Goal: Information Seeking & Learning: Learn about a topic

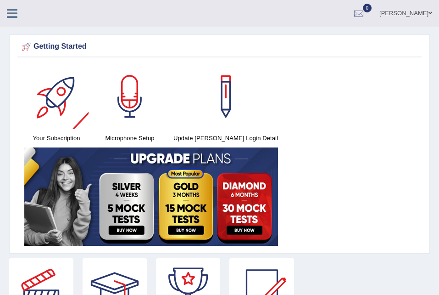
click at [15, 9] on icon at bounding box center [12, 13] width 11 height 12
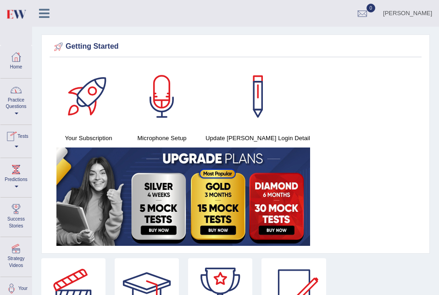
click at [14, 86] on div at bounding box center [16, 90] width 14 height 14
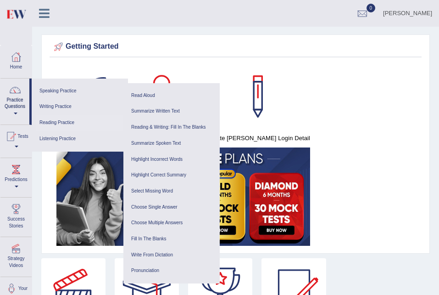
click at [66, 122] on link "Reading Practice" at bounding box center [79, 123] width 87 height 16
click at [174, 121] on link "Reading & Writing: Fill In The Blanks" at bounding box center [171, 127] width 87 height 16
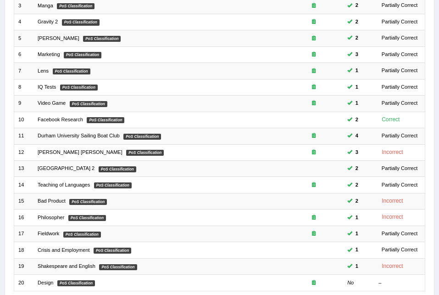
scroll to position [240, 0]
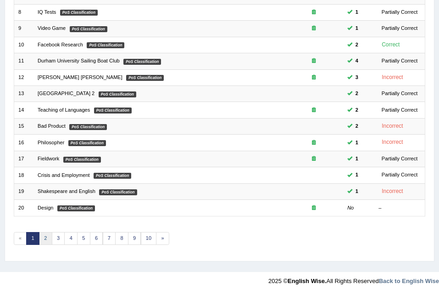
click at [46, 237] on link "2" at bounding box center [45, 238] width 13 height 13
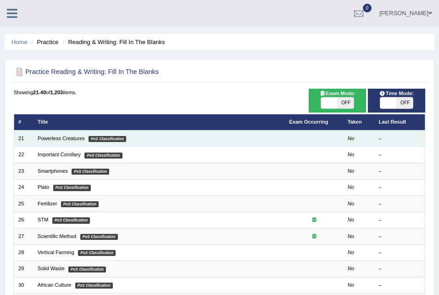
click at [77, 141] on td "Powerless Creatures PoS Classification" at bounding box center [158, 138] width 251 height 16
click at [75, 140] on link "Powerless Creatures" at bounding box center [61, 138] width 47 height 6
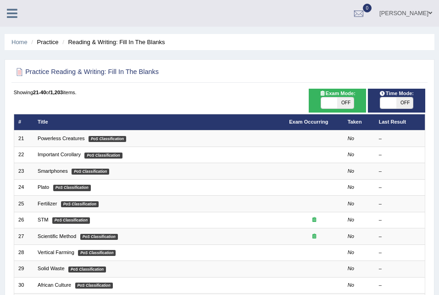
click at [338, 99] on span "OFF" at bounding box center [345, 102] width 16 height 11
checkbox input "true"
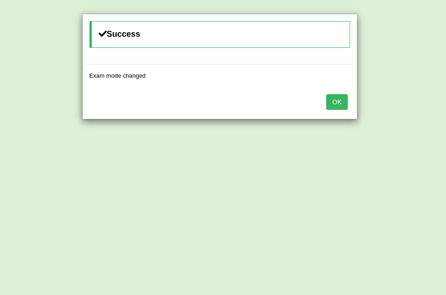
click at [339, 104] on button "OK" at bounding box center [336, 102] width 21 height 16
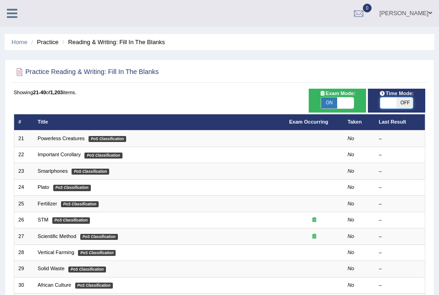
click at [388, 102] on span at bounding box center [388, 102] width 16 height 11
checkbox input "true"
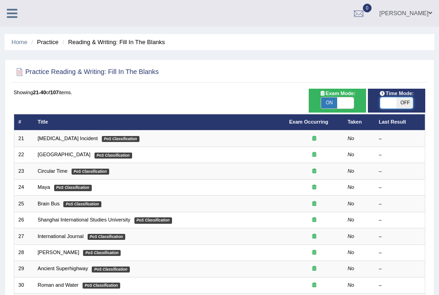
click at [393, 98] on span at bounding box center [388, 102] width 16 height 11
checkbox input "true"
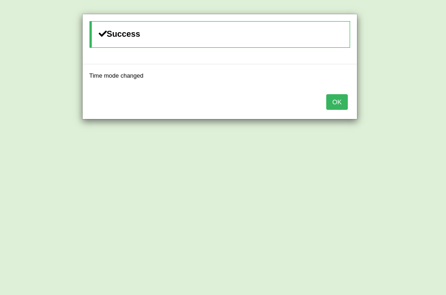
click at [340, 106] on button "OK" at bounding box center [336, 102] width 21 height 16
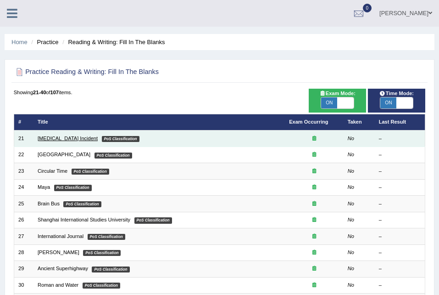
click at [67, 135] on link "Lightning Strike Incident" at bounding box center [68, 138] width 60 height 6
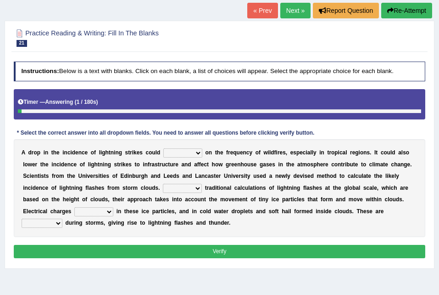
scroll to position [55, 0]
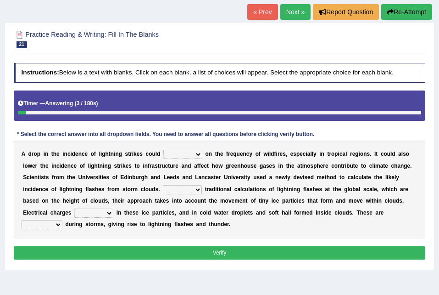
click at [187, 154] on select "dwell focus impact depend" at bounding box center [182, 154] width 39 height 9
click at [273, 205] on div "A d r o p i n t h e i n c i d e n c e o f l i g h t n i n g s t r i k e s c o u…" at bounding box center [220, 189] width 412 height 98
click at [163, 186] on select "Unlike Unless Except Besides" at bounding box center [182, 189] width 39 height 9
select select "Unless"
click at [163, 185] on select "Unlike Unless Except Besides" at bounding box center [182, 189] width 39 height 9
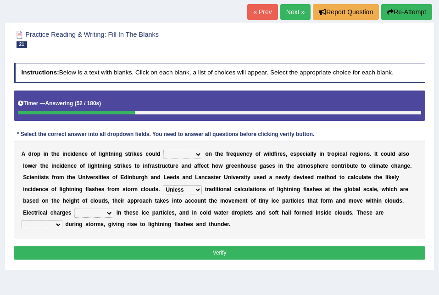
click at [113, 208] on select "run off build up mess up zoom in" at bounding box center [93, 212] width 39 height 9
click at [62, 220] on select "collected diverted rounded discharged" at bounding box center [42, 224] width 41 height 9
select select "discharged"
click at [62, 220] on select "collected diverted rounded discharged" at bounding box center [42, 224] width 41 height 9
click at [113, 208] on select "run off build up mess up zoom in" at bounding box center [93, 212] width 39 height 9
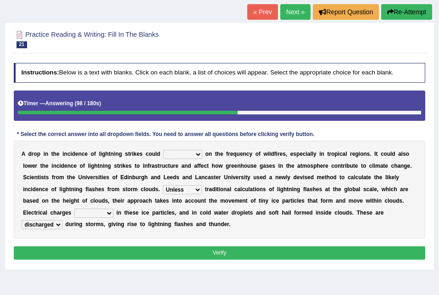
select select "build up"
click at [113, 208] on select "run off build up mess up zoom in" at bounding box center [93, 212] width 39 height 9
click at [179, 154] on select "dwell focus impact depend" at bounding box center [182, 154] width 39 height 9
select select "impact"
click at [163, 150] on select "dwell focus impact depend" at bounding box center [182, 154] width 39 height 9
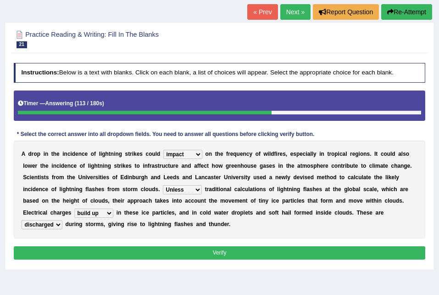
click at [207, 246] on button "Verify" at bounding box center [220, 252] width 412 height 13
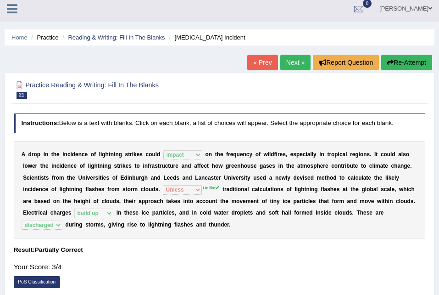
scroll to position [4, 0]
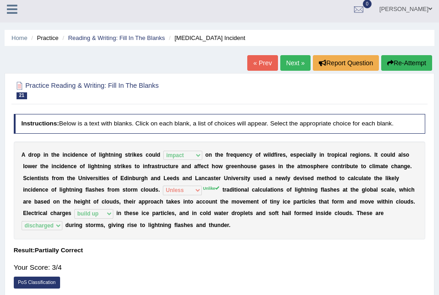
click at [290, 67] on link "Next »" at bounding box center [295, 63] width 30 height 16
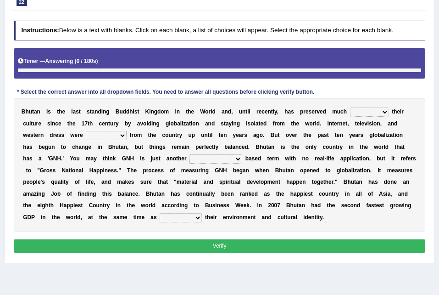
scroll to position [105, 0]
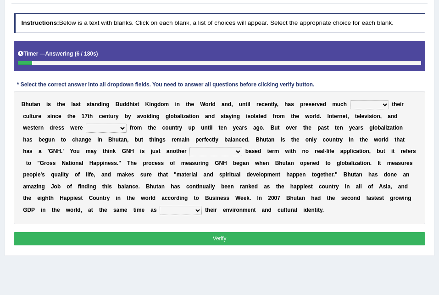
click at [350, 104] on select "of about to for" at bounding box center [369, 104] width 39 height 9
select select "about"
click at [350, 100] on select "of about to for" at bounding box center [369, 104] width 39 height 9
click at [86, 129] on select "summoned observed displayed banned" at bounding box center [106, 127] width 41 height 9
select select "displayed"
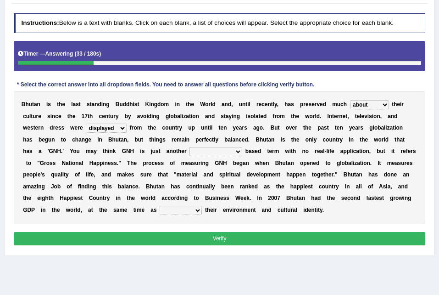
click at [86, 123] on select "summoned observed displayed banned" at bounding box center [106, 127] width 41 height 9
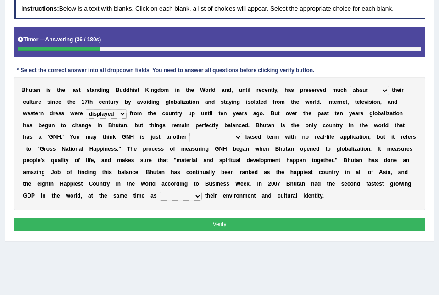
scroll to position [119, 0]
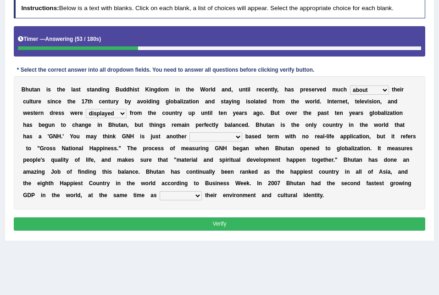
click at [190, 139] on select "statistically barely overwhelmingly roughly" at bounding box center [216, 136] width 53 height 9
select select "statistically"
click at [190, 132] on select "statistically barely overwhelmingly roughly" at bounding box center [216, 136] width 53 height 9
click at [202, 191] on select "demeaning intruding maintaining mourning" at bounding box center [181, 195] width 42 height 9
select select "maintaining"
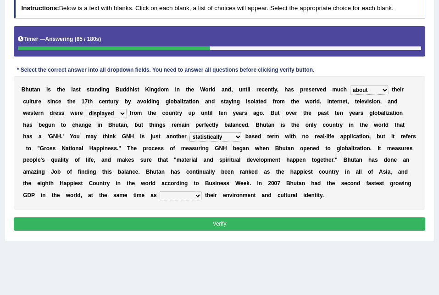
click at [202, 191] on select "demeaning intruding maintaining mourning" at bounding box center [181, 195] width 42 height 9
click at [295, 227] on button "Verify" at bounding box center [220, 223] width 412 height 13
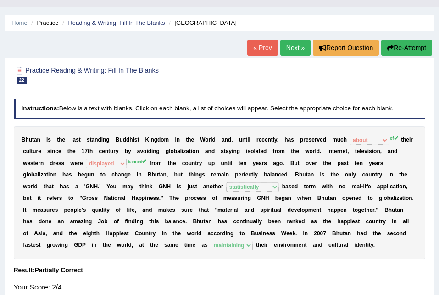
scroll to position [17, 0]
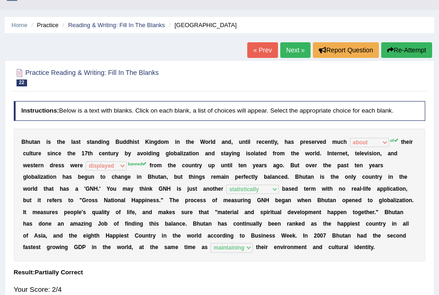
click at [297, 51] on link "Next »" at bounding box center [295, 50] width 30 height 16
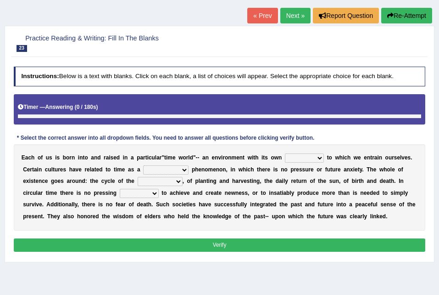
scroll to position [112, 0]
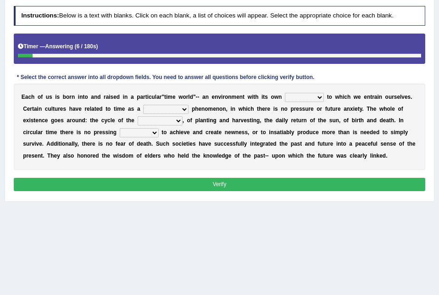
click at [294, 99] on select "area shape rhythm inclination" at bounding box center [304, 97] width 39 height 9
select select "shape"
click at [285, 93] on select "area shape rhythm inclination" at bounding box center [304, 97] width 39 height 9
click at [149, 109] on select "cyclical conventional recycling cylindrical" at bounding box center [165, 109] width 45 height 9
click at [229, 147] on div "E a c h o f u s i s b o r n i n t o a n d r a i s e d i n a p a r t i c u l a r…" at bounding box center [220, 127] width 412 height 86
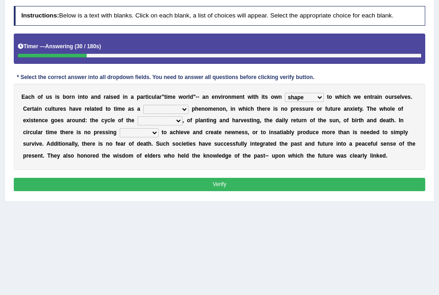
click at [138, 120] on select "days seasons arrangement periods" at bounding box center [160, 120] width 45 height 9
select select "seasons"
click at [138, 116] on select "days seasons arrangement periods" at bounding box center [160, 120] width 45 height 9
click at [120, 132] on select "issue point cause need" at bounding box center [139, 132] width 39 height 9
select select "point"
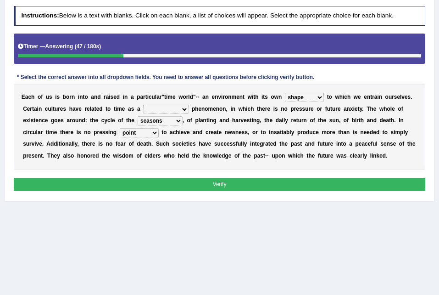
click at [120, 128] on select "issue point cause need" at bounding box center [139, 132] width 39 height 9
click at [146, 106] on select "cyclical conventional recycling cylindrical" at bounding box center [165, 109] width 45 height 9
select select "conventional"
click at [143, 105] on select "cyclical conventional recycling cylindrical" at bounding box center [165, 109] width 45 height 9
click at [200, 178] on button "Verify" at bounding box center [220, 184] width 412 height 13
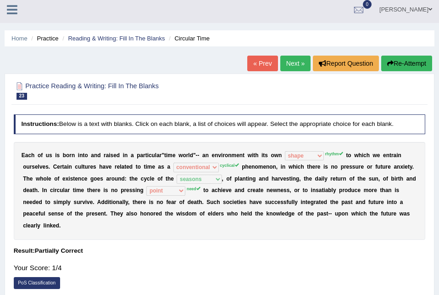
scroll to position [0, 0]
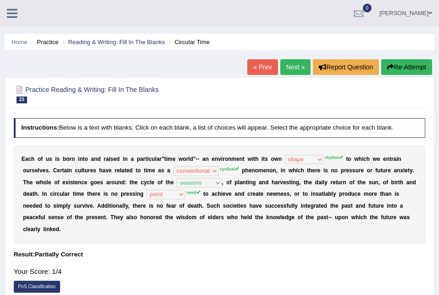
click at [283, 62] on link "Next »" at bounding box center [295, 67] width 30 height 16
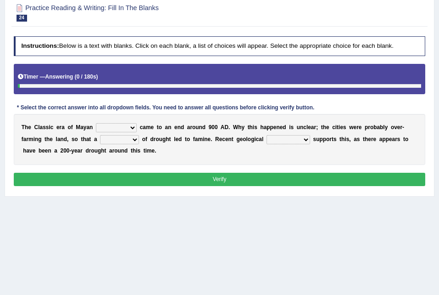
scroll to position [84, 0]
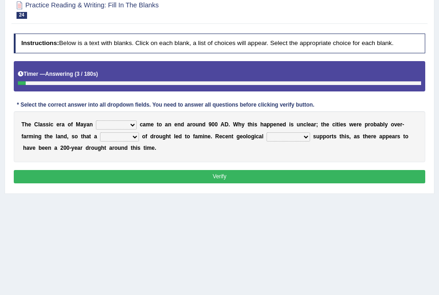
click at [123, 126] on select "community society civilization class" at bounding box center [116, 124] width 41 height 9
click at [326, 138] on b "o" at bounding box center [327, 136] width 3 height 6
click at [100, 138] on select "time period range phase" at bounding box center [119, 136] width 39 height 9
click at [147, 154] on div "T h e C l a s s i c e r a o f M a y a n community society civilization class c …" at bounding box center [220, 136] width 412 height 51
click at [267, 136] on select "research test examination exploitation" at bounding box center [289, 136] width 44 height 9
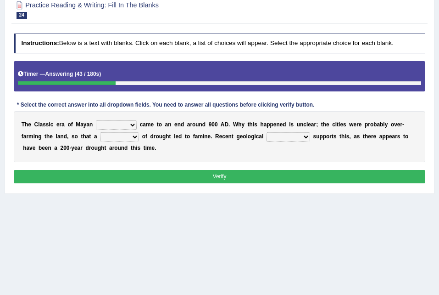
click at [184, 159] on div "T h e C l a s s i c e r a o f M a y a n community society civilization class c …" at bounding box center [220, 136] width 412 height 51
click at [111, 123] on select "community society civilization class" at bounding box center [116, 124] width 41 height 9
select select "class"
click at [96, 120] on select "community society civilization class" at bounding box center [116, 124] width 41 height 9
click at [112, 122] on select "community society civilization class" at bounding box center [116, 124] width 41 height 9
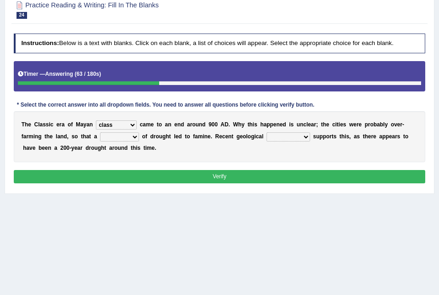
click at [100, 137] on select "time period range phase" at bounding box center [119, 136] width 39 height 9
select select "time"
click at [100, 132] on select "time period range phase" at bounding box center [119, 136] width 39 height 9
click at [123, 124] on select "community society civilization class" at bounding box center [116, 124] width 41 height 9
select select "community"
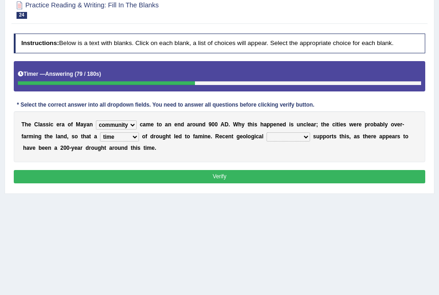
click at [96, 120] on select "community society civilization class" at bounding box center [116, 124] width 41 height 9
click at [267, 138] on select "research test examination exploitation" at bounding box center [289, 136] width 44 height 9
select select "research"
click at [267, 132] on select "research test examination exploitation" at bounding box center [289, 136] width 44 height 9
click at [233, 170] on button "Verify" at bounding box center [220, 176] width 412 height 13
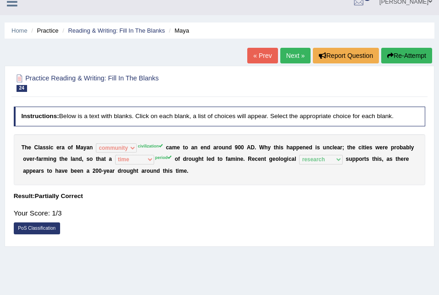
scroll to position [0, 0]
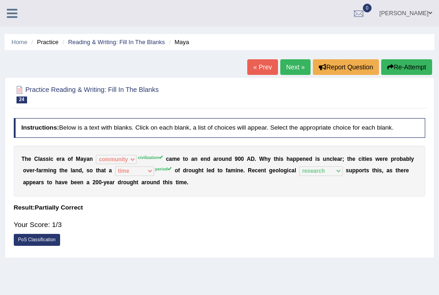
click at [299, 69] on link "Next »" at bounding box center [295, 67] width 30 height 16
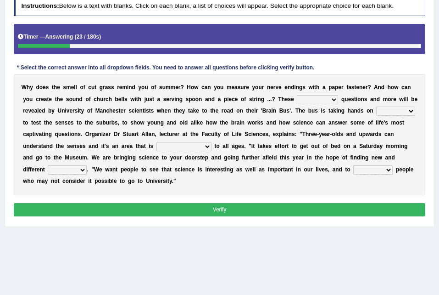
scroll to position [123, 0]
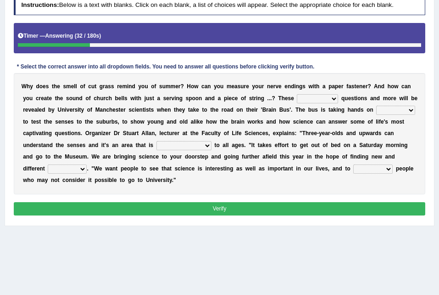
click at [297, 100] on select "fascinating unattended gratuitous underlying" at bounding box center [317, 98] width 41 height 9
select select "unattended"
click at [297, 94] on select "fascinating unattended gratuitous underlying" at bounding box center [317, 98] width 41 height 9
click at [376, 111] on select "activities mages facets revenues" at bounding box center [395, 110] width 39 height 9
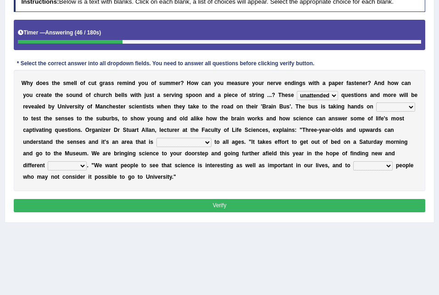
scroll to position [126, 0]
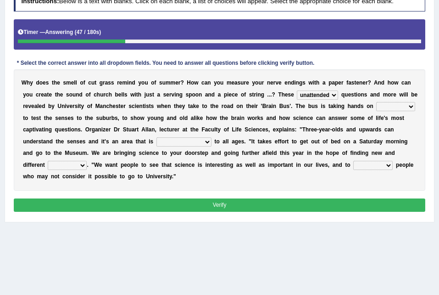
click at [376, 108] on select "activities mages facets revenues" at bounding box center [395, 106] width 39 height 9
select select "activities"
click at [376, 102] on select "activities mages facets revenues" at bounding box center [395, 106] width 39 height 9
click at [156, 143] on select "misleading disproportionate intriguing proximal" at bounding box center [183, 141] width 55 height 9
select select "misleading"
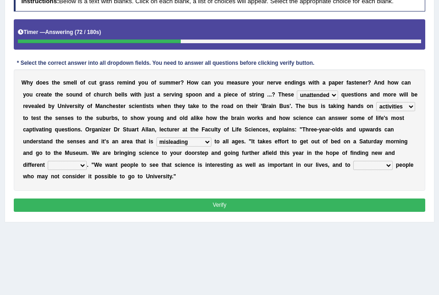
click at [156, 137] on select "misleading disproportionate intriguing proximal" at bounding box center [183, 141] width 55 height 9
click at [87, 161] on select "groups mobs auditors audiences" at bounding box center [67, 165] width 39 height 9
select select "groups"
click at [87, 161] on select "groups mobs auditors audiences" at bounding box center [67, 165] width 39 height 9
click at [353, 164] on select "force plead credit encourage" at bounding box center [372, 165] width 39 height 9
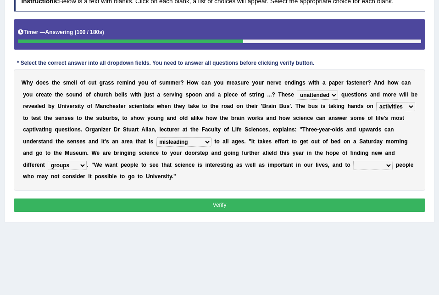
select select "encourage"
click at [353, 161] on select "force plead credit encourage" at bounding box center [372, 165] width 39 height 9
click at [191, 198] on button "Verify" at bounding box center [220, 204] width 412 height 13
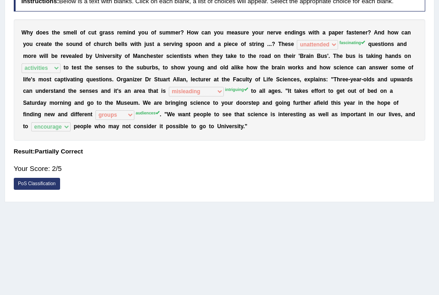
click at [191, 190] on div "PoS Classification" at bounding box center [220, 185] width 412 height 14
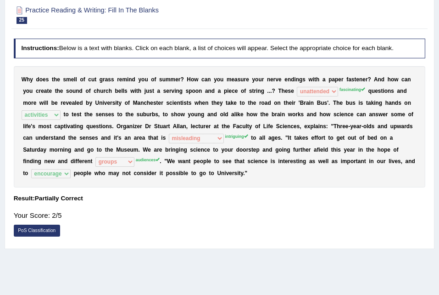
scroll to position [0, 0]
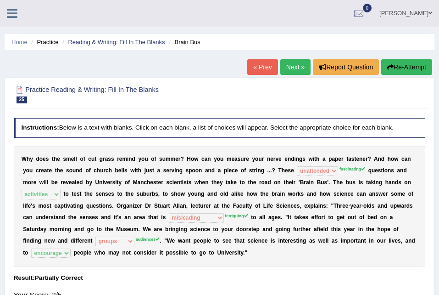
click at [292, 67] on link "Next »" at bounding box center [295, 67] width 30 height 16
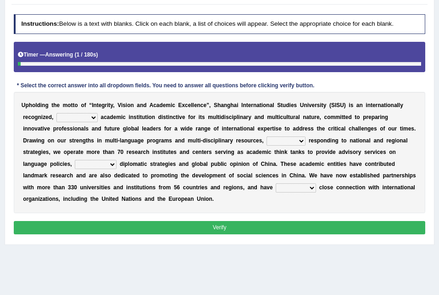
scroll to position [103, 0]
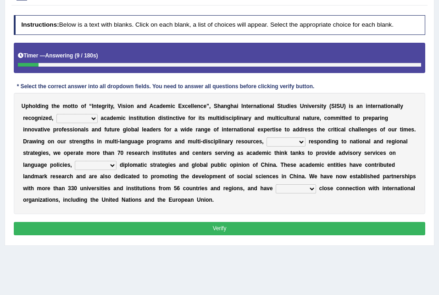
click at [56, 120] on select "universal amiable dishonest prestigious" at bounding box center [76, 118] width 41 height 9
select select "universal"
click at [56, 114] on select "universal amiable dishonest prestigious" at bounding box center [76, 118] width 41 height 9
click at [267, 141] on select "of as with while" at bounding box center [286, 141] width 39 height 9
select select "while"
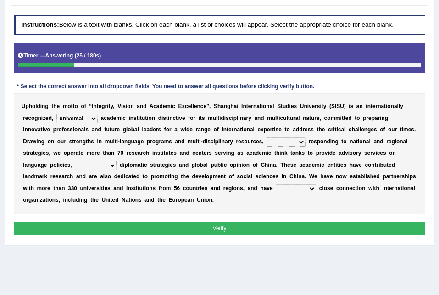
click at [267, 137] on select "of as with while" at bounding box center [286, 141] width 39 height 9
click at [117, 161] on select "city's country's university's province's" at bounding box center [96, 165] width 42 height 9
select select "country's"
click at [117, 161] on select "city's country's university's province's" at bounding box center [96, 165] width 42 height 9
click at [276, 189] on select "maintained disarmed displaced revised" at bounding box center [296, 188] width 40 height 9
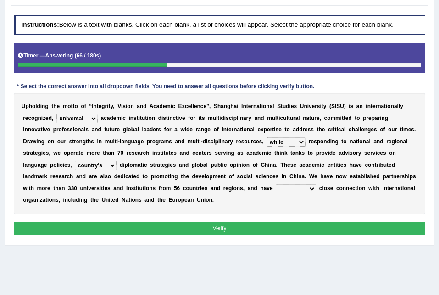
select select "maintained"
click at [276, 184] on select "maintained disarmed displaced revised" at bounding box center [296, 188] width 40 height 9
click at [91, 222] on button "Verify" at bounding box center [220, 228] width 412 height 13
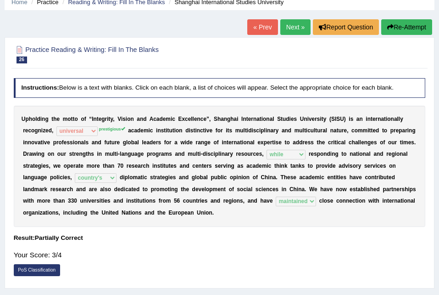
scroll to position [40, 0]
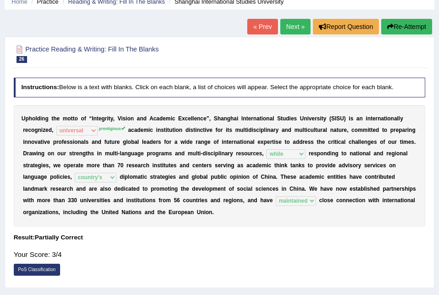
click at [289, 26] on link "Next »" at bounding box center [295, 27] width 30 height 16
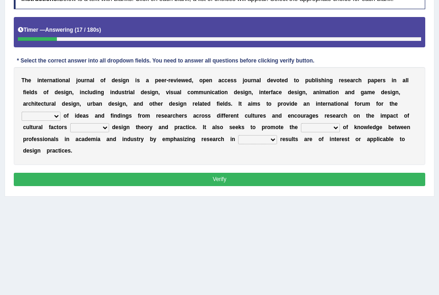
click at [61, 112] on select "infliction change exchange occurence" at bounding box center [41, 116] width 39 height 9
select select "change"
click at [61, 112] on select "infliction change exchange occurence" at bounding box center [41, 116] width 39 height 9
click at [109, 123] on select "on without inside at" at bounding box center [89, 127] width 39 height 9
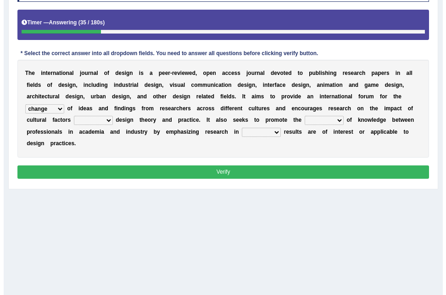
scroll to position [136, 0]
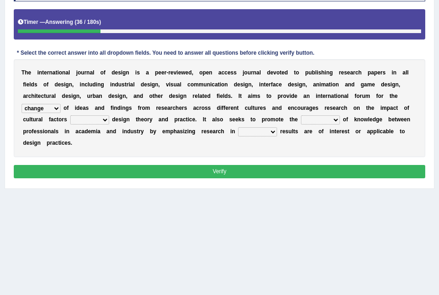
click at [109, 115] on select "on without inside at" at bounding box center [89, 119] width 39 height 9
click at [61, 104] on select "infliction change exchange occurence" at bounding box center [41, 108] width 39 height 9
click at [109, 115] on select "on without inside at" at bounding box center [89, 119] width 39 height 9
select select "without"
click at [109, 115] on select "on without inside at" at bounding box center [89, 119] width 39 height 9
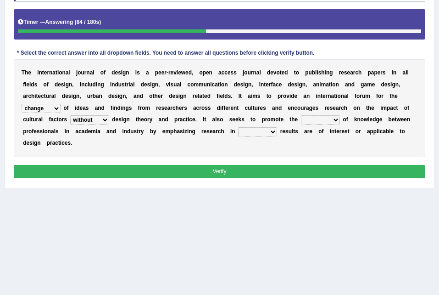
click at [109, 115] on select "on without inside at" at bounding box center [89, 119] width 39 height 9
click at [410, 121] on b at bounding box center [411, 119] width 3 height 6
click at [301, 119] on select "overlap transplant transfer estimation" at bounding box center [320, 119] width 39 height 9
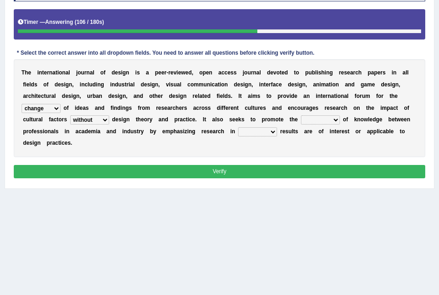
select select "estimation"
click at [301, 115] on select "overlap transplant transfer estimation" at bounding box center [320, 119] width 39 height 9
click at [238, 134] on select "the which that what" at bounding box center [257, 131] width 39 height 9
select select "which"
click at [238, 127] on select "the which that what" at bounding box center [257, 131] width 39 height 9
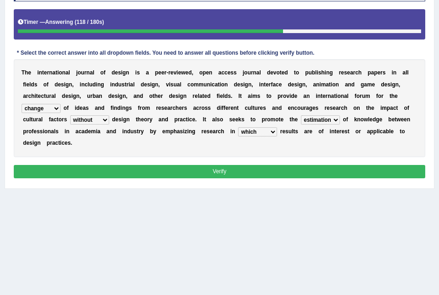
click at [141, 165] on button "Verify" at bounding box center [220, 171] width 412 height 13
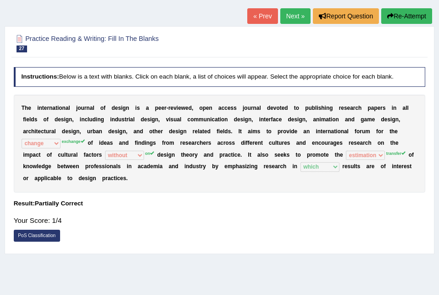
scroll to position [0, 0]
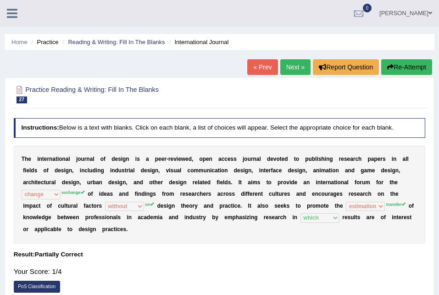
click at [296, 67] on link "Next »" at bounding box center [295, 67] width 30 height 16
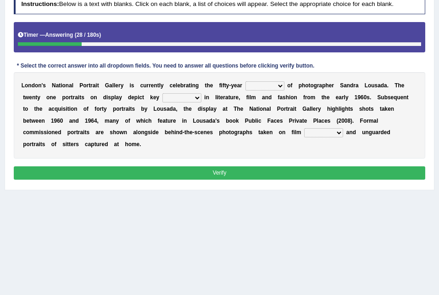
scroll to position [126, 0]
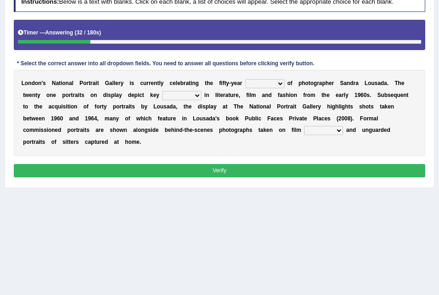
click at [246, 82] on select "invitation promotion training career" at bounding box center [264, 83] width 39 height 9
select select "career"
click at [245, 79] on select "invitation promotion training career" at bounding box center [264, 83] width 39 height 9
click at [162, 94] on select "figures gadgets fashions genres" at bounding box center [181, 95] width 39 height 9
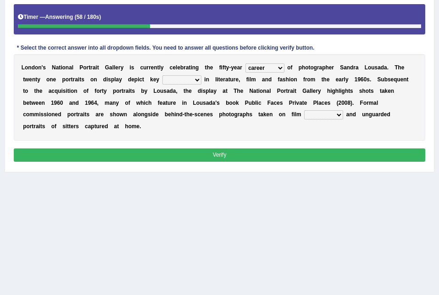
scroll to position [142, 0]
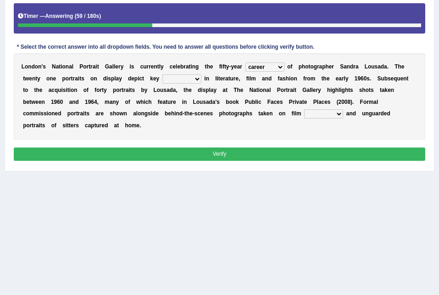
click at [162, 80] on select "figures gadgets fashions genres" at bounding box center [181, 78] width 39 height 9
select select "gadgets"
click at [162, 74] on select "figures gadgets fashions genres" at bounding box center [181, 78] width 39 height 9
click at [162, 78] on select "figures gadgets fashions genres" at bounding box center [181, 78] width 39 height 9
click at [220, 105] on div "L o n d o n ' s N a t i o n a l P o r t r a i t G a l l e r y i s c u r r e n t…" at bounding box center [220, 96] width 412 height 86
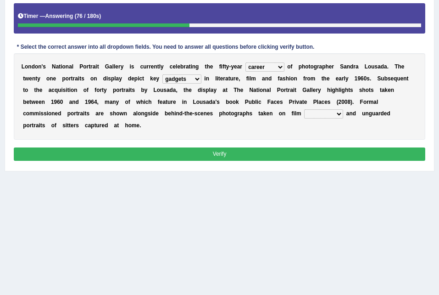
click at [304, 114] on select "gists sets tickets aisles" at bounding box center [323, 113] width 39 height 9
select select "sets"
click at [304, 109] on select "gists sets tickets aisles" at bounding box center [323, 113] width 39 height 9
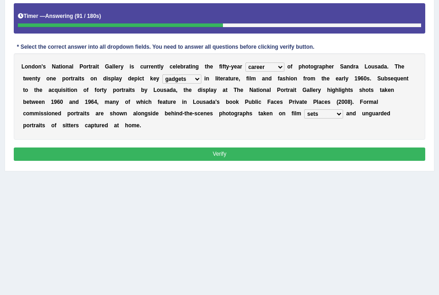
click at [177, 147] on button "Verify" at bounding box center [220, 153] width 412 height 13
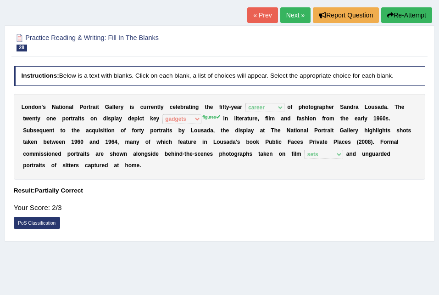
scroll to position [51, 0]
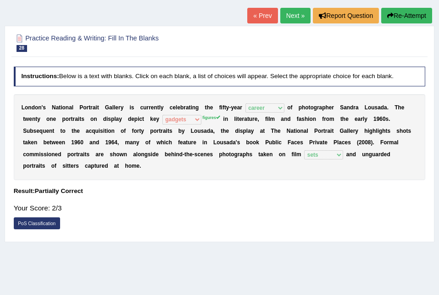
click at [293, 13] on link "Next »" at bounding box center [295, 16] width 30 height 16
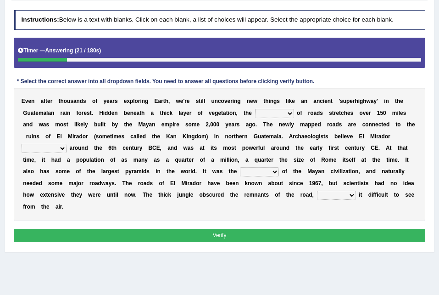
scroll to position [108, 0]
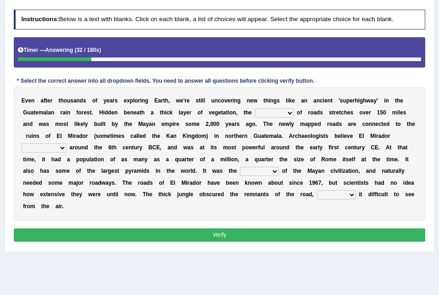
click at [255, 109] on select "network surface interface width" at bounding box center [274, 112] width 39 height 9
select select "width"
click at [255, 108] on select "network surface interface width" at bounding box center [274, 112] width 39 height 9
click at [67, 143] on select "has founded founded was founded was found" at bounding box center [44, 147] width 45 height 9
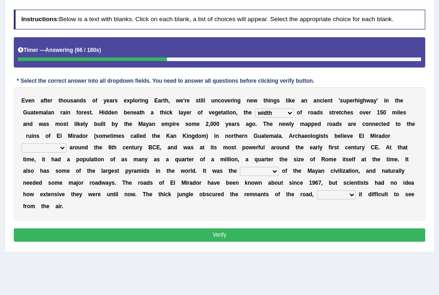
click at [67, 143] on select "has founded founded was founded was found" at bounding box center [44, 147] width 45 height 9
select select "was founded"
click at [67, 143] on select "has founded founded was founded was found" at bounding box center [44, 147] width 45 height 9
click at [240, 171] on select "volume heart column facet" at bounding box center [259, 171] width 39 height 9
click at [234, 178] on div "E v e n a f t e r t h o u s a n d s o f y e a r s e x p l o r i n g E a r t h ,…" at bounding box center [220, 153] width 412 height 133
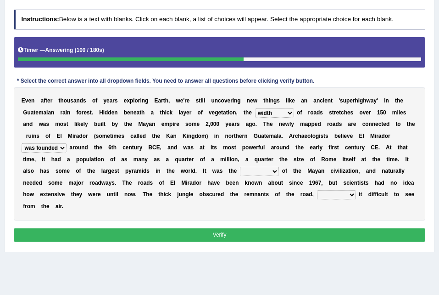
click at [317, 192] on select "makes making make made" at bounding box center [336, 194] width 39 height 9
click at [317, 190] on select "makes making make made" at bounding box center [336, 194] width 39 height 9
click at [317, 196] on select "makes making make made" at bounding box center [336, 194] width 39 height 9
select select "make"
click at [317, 190] on select "makes making make made" at bounding box center [336, 194] width 39 height 9
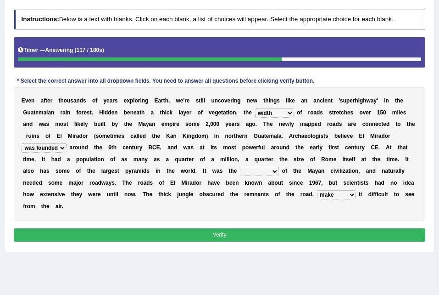
click at [317, 192] on select "makes making make made" at bounding box center [336, 194] width 39 height 9
click at [77, 178] on div "E v e n a f t e r t h o u s a n d s o f y e a r s e x p l o r i n g E a r t h ,…" at bounding box center [220, 153] width 412 height 133
click at [240, 172] on select "volume heart column facet" at bounding box center [259, 171] width 39 height 9
select select "facet"
click at [240, 167] on select "volume heart column facet" at bounding box center [259, 171] width 39 height 9
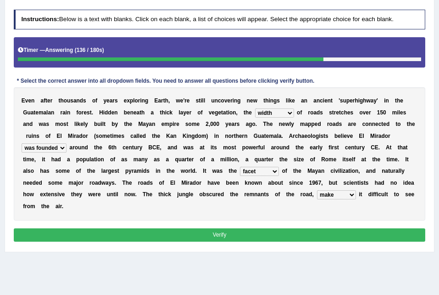
click at [256, 228] on button "Verify" at bounding box center [220, 234] width 412 height 13
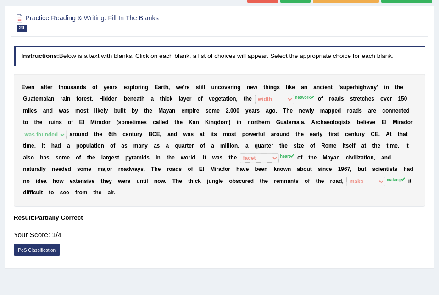
scroll to position [0, 0]
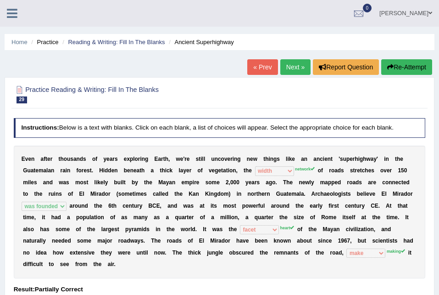
click at [296, 62] on link "Next »" at bounding box center [295, 67] width 30 height 16
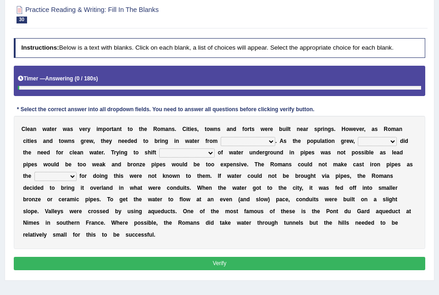
scroll to position [80, 0]
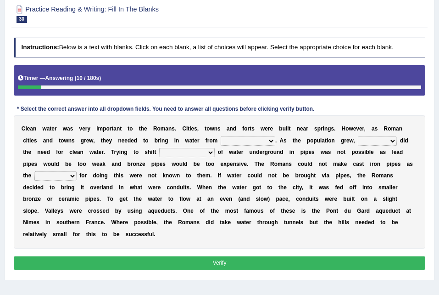
click at [221, 143] on select "further afield these origins different parts specific sources" at bounding box center [248, 140] width 55 height 9
select select "specific sources"
click at [221, 136] on select "further afield these origins different parts specific sources" at bounding box center [248, 140] width 55 height 9
click at [358, 142] on select "as well so how thus" at bounding box center [377, 140] width 39 height 9
click at [358, 136] on select "as well so how thus" at bounding box center [377, 140] width 39 height 9
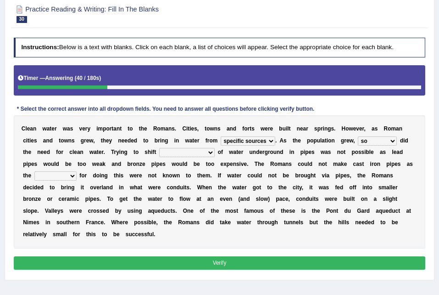
click at [358, 139] on select "as well so how thus" at bounding box center [377, 140] width 39 height 9
select select "as well"
click at [358, 136] on select "as well so how thus" at bounding box center [377, 140] width 39 height 9
click at [159, 151] on select "few loads improper intakes relative levels large volumes" at bounding box center [187, 152] width 56 height 9
click at [159, 148] on select "few loads improper intakes relative levels large volumes" at bounding box center [187, 152] width 56 height 9
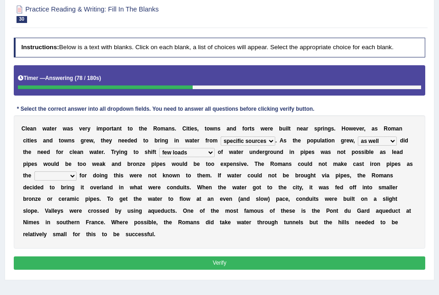
click at [159, 156] on select "few loads improper intakes relative levels large volumes" at bounding box center [187, 152] width 56 height 9
select select "large volumes"
click at [159, 148] on select "few loads improper intakes relative levels large volumes" at bounding box center [187, 152] width 56 height 9
click at [77, 171] on select "spans scales proportions techniques" at bounding box center [55, 175] width 42 height 9
click at [273, 256] on button "Verify" at bounding box center [220, 262] width 412 height 13
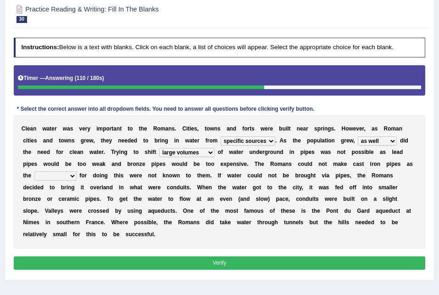
click at [77, 171] on select "spans scales proportions techniques" at bounding box center [55, 175] width 42 height 9
select select "scales"
click at [77, 171] on select "spans scales proportions techniques" at bounding box center [55, 175] width 42 height 9
click at [289, 256] on button "Verify" at bounding box center [220, 262] width 412 height 13
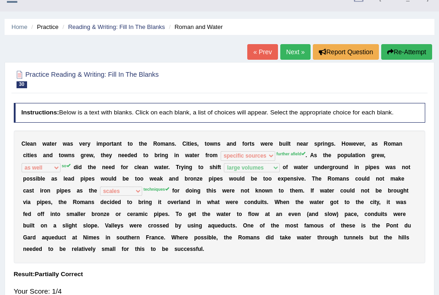
scroll to position [0, 0]
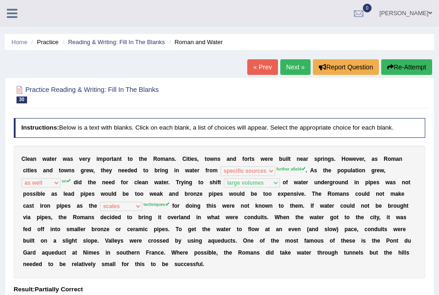
click at [9, 11] on icon at bounding box center [12, 13] width 11 height 12
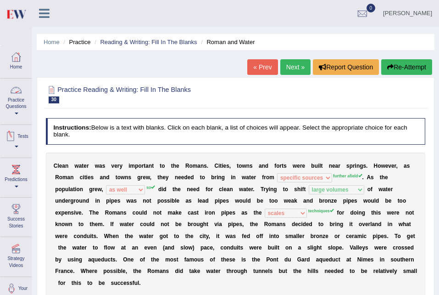
click at [20, 92] on div at bounding box center [16, 90] width 14 height 14
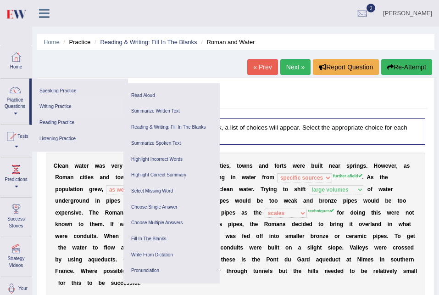
click at [71, 107] on link "Writing Practice" at bounding box center [79, 107] width 87 height 16
